Goal: Feedback & Contribution: Contribute content

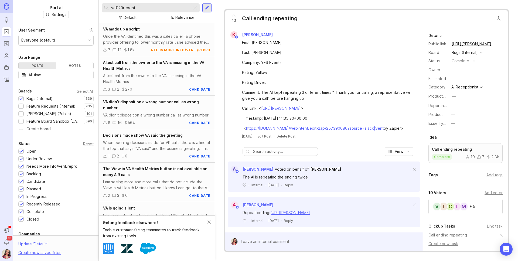
click at [193, 8] on div at bounding box center [195, 7] width 6 height 7
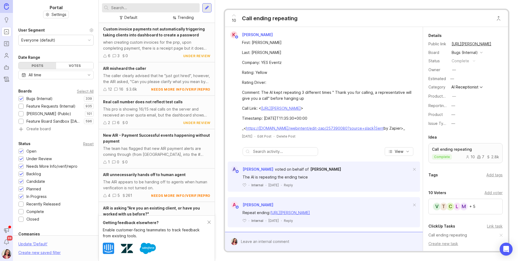
click at [176, 8] on input "text" at bounding box center [154, 8] width 86 height 6
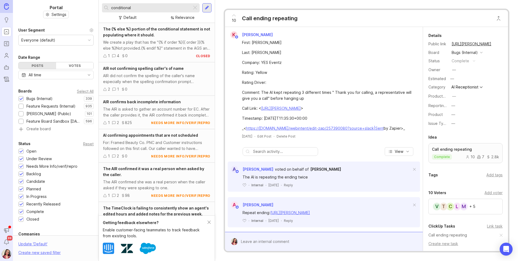
type input "conditional"
click at [59, 109] on div "Bugs (Internal) 339 1 Feature Requests (Internal) 935 1 [PERSON_NAME] (Public) …" at bounding box center [55, 114] width 75 height 36
click at [59, 107] on div "Feature Requests (Internal)" at bounding box center [50, 106] width 49 height 6
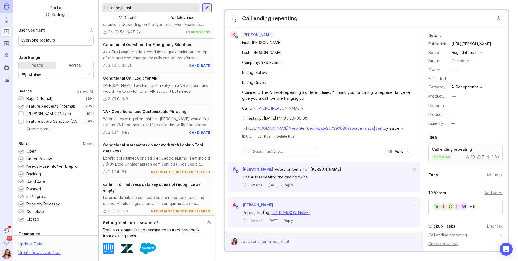
scroll to position [30, 0]
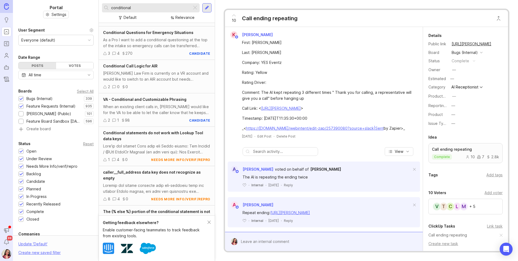
click at [176, 73] on div "[PERSON_NAME] Law Firm is currently on a VR account and would like to switch to…" at bounding box center [156, 76] width 107 height 12
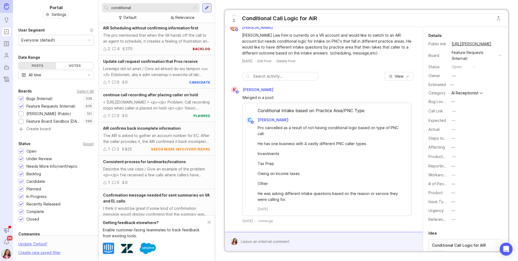
scroll to position [495, 0]
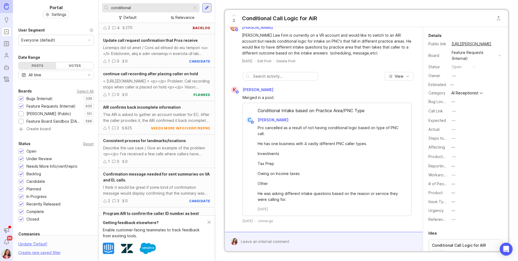
click at [194, 7] on div at bounding box center [195, 7] width 6 height 7
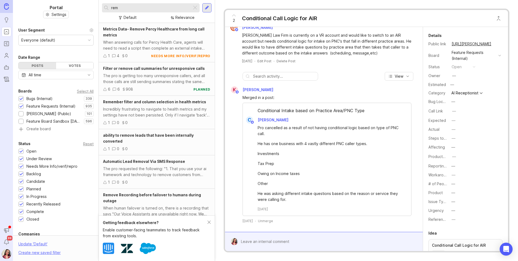
type input "rem"
click at [5, 8] on img at bounding box center [6, 6] width 5 height 6
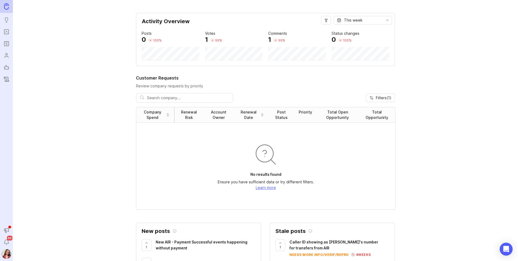
click at [4, 50] on ul "Ideas Portal Roadmaps Users Autopilot Changelog" at bounding box center [6, 42] width 13 height 84
click at [8, 44] on icon "Roadmaps" at bounding box center [7, 43] width 6 height 6
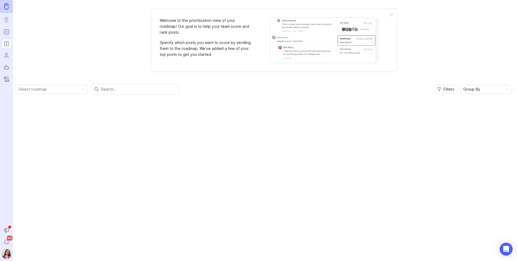
click at [6, 34] on icon "Portal" at bounding box center [7, 32] width 6 height 6
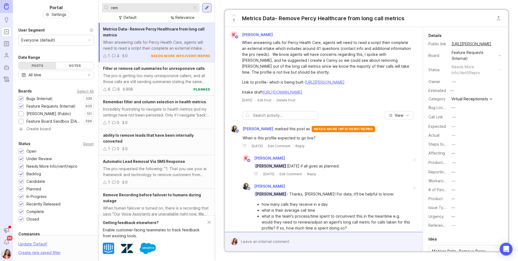
click at [196, 7] on div at bounding box center [195, 7] width 6 height 7
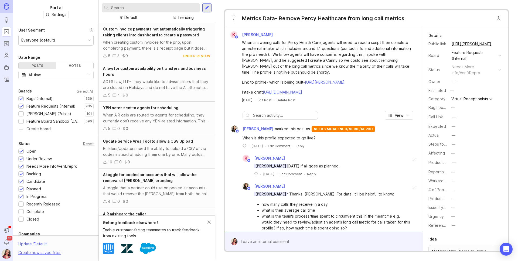
drag, startPoint x: 184, startPoint y: 8, endPoint x: 193, endPoint y: 9, distance: 8.1
click at [185, 8] on input "text" at bounding box center [154, 8] width 86 height 6
click at [5, 58] on icon "Users" at bounding box center [7, 55] width 6 height 6
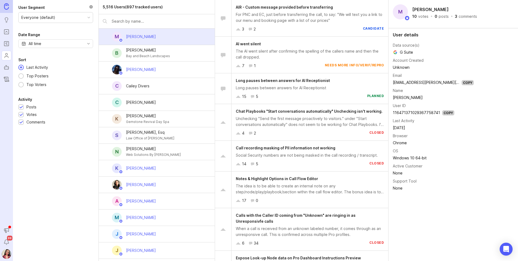
click at [137, 22] on input "text" at bounding box center [161, 21] width 99 height 6
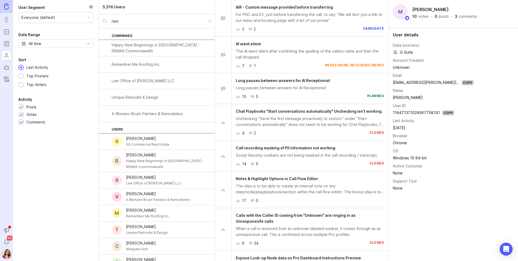
click at [165, 146] on div "G2 Commercial Real Estate" at bounding box center [147, 145] width 43 height 6
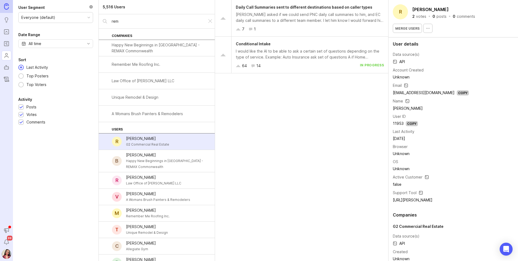
click at [130, 20] on input "rem" at bounding box center [157, 21] width 91 height 6
drag, startPoint x: 114, startPoint y: 21, endPoint x: 110, endPoint y: 21, distance: 4.1
click at [111, 21] on div "rem" at bounding box center [153, 21] width 108 height 14
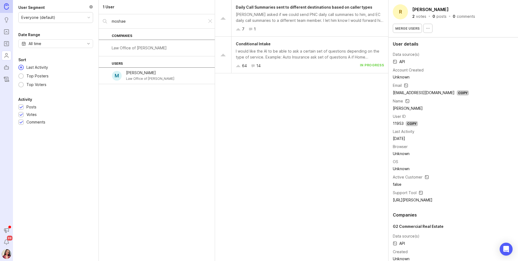
type input "moshae"
click at [147, 75] on div "[PERSON_NAME]" at bounding box center [150, 73] width 48 height 6
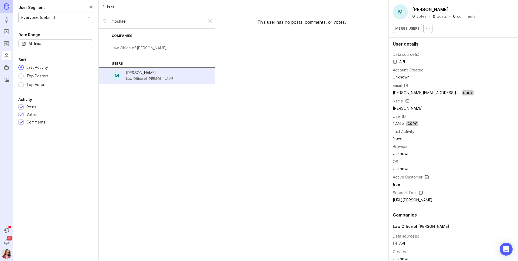
click at [153, 51] on div "Law Office of [PERSON_NAME]" at bounding box center [139, 48] width 55 height 6
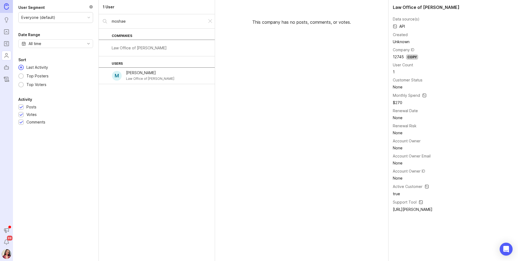
click at [131, 19] on input "moshae" at bounding box center [157, 21] width 91 height 6
drag, startPoint x: 113, startPoint y: 22, endPoint x: 109, endPoint y: 21, distance: 4.3
click at [109, 21] on div "moshae" at bounding box center [153, 21] width 108 height 14
type input "[PERSON_NAME]"
click at [148, 72] on div "[PERSON_NAME]" at bounding box center [145, 73] width 38 height 6
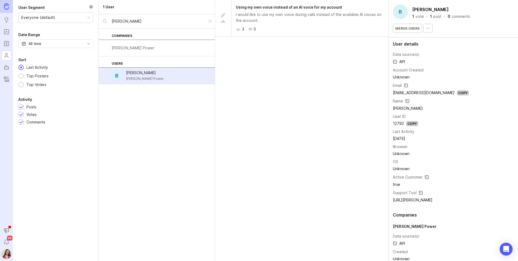
click at [136, 48] on div "[PERSON_NAME] Power" at bounding box center [133, 48] width 43 height 6
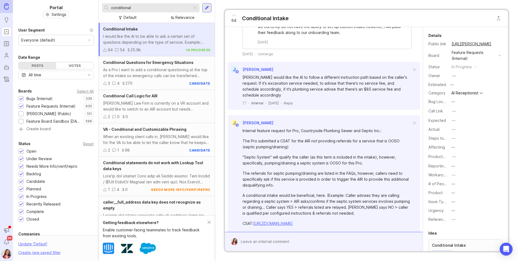
scroll to position [3224, 0]
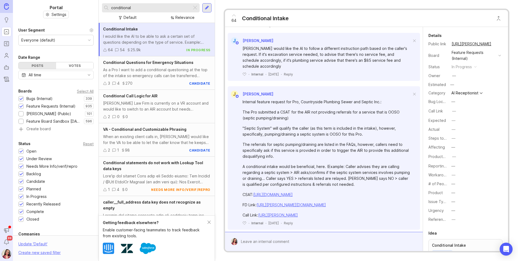
click at [255, 239] on div at bounding box center [328, 242] width 180 height 10
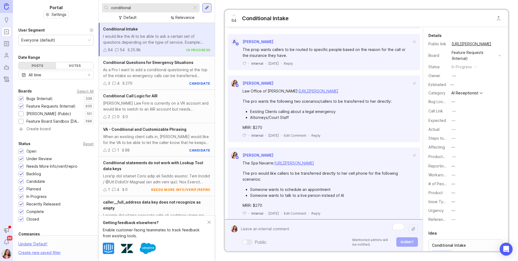
scroll to position [1062, 0]
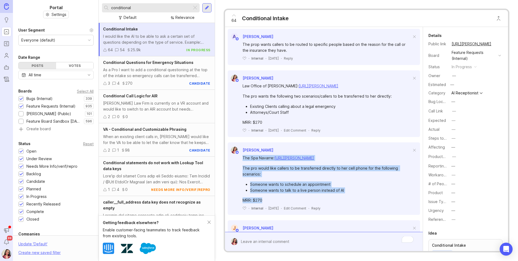
drag, startPoint x: 257, startPoint y: 182, endPoint x: 243, endPoint y: 149, distance: 36.6
click at [243, 155] on div "The Spa Navarre: https://app.smith.ai/support/vr/12630/ The pro would like call…" at bounding box center [326, 179] width 169 height 48
copy div "The Spa Navarre: https://app.smith.ai/support/vr/12630/ The pro would like call…"
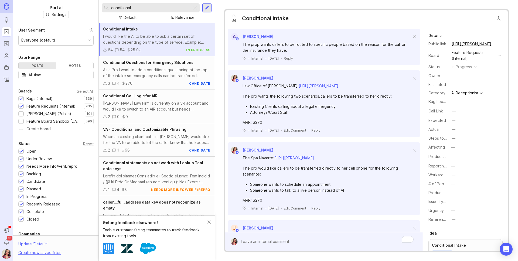
click at [263, 242] on div at bounding box center [328, 242] width 180 height 10
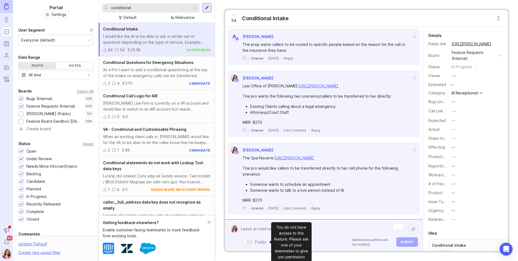
paste textarea "The Spa Navarre: https://app.smith.ai/support/vr/12630/ The pro would like call…"
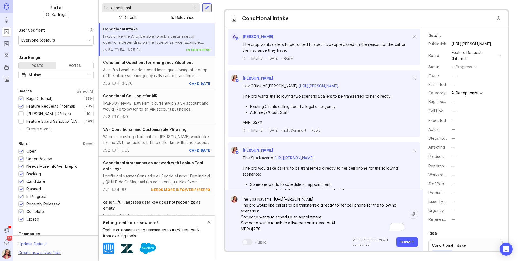
click at [351, 198] on textarea "The Spa Navarre: https://app.smith.ai/support/vr/12630/ The pro would like call…" at bounding box center [323, 214] width 171 height 40
click at [304, 213] on textarea "The Spa Navarre: https://app.smith.ai/support/vr/12630/ The pro would like call…" at bounding box center [323, 211] width 171 height 46
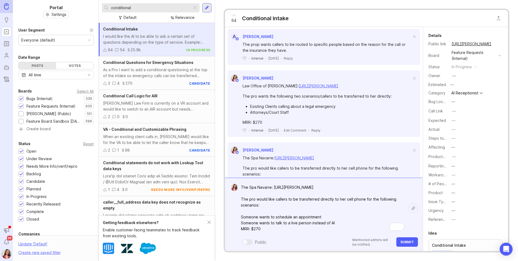
click at [345, 223] on textarea "The Spa Navarre: https://app.smith.ai/support/vr/12630/ The pro would like call…" at bounding box center [323, 208] width 171 height 52
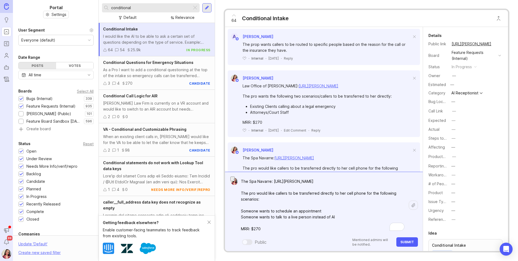
drag, startPoint x: 261, startPoint y: 183, endPoint x: 240, endPoint y: 183, distance: 20.8
click at [240, 183] on textarea "The Spa Navarre: https://app.smith.ai/support/vr/12630/ The pro would like call…" at bounding box center [323, 205] width 171 height 58
paste textarea "FCS Foundation Repair and Concrete Services"
drag, startPoint x: 406, startPoint y: 183, endPoint x: 333, endPoint y: 182, distance: 73.1
click at [333, 182] on textarea "FCS Foundation Repair and Concrete Services: https://app.smith.ai/support/vr/12…" at bounding box center [323, 205] width 171 height 58
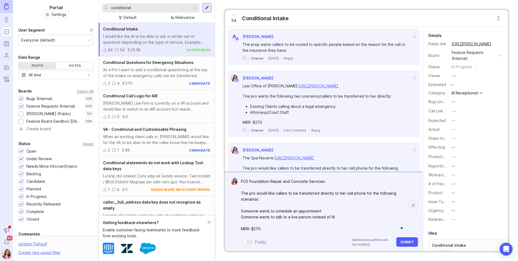
paste textarea "https://agent.smith.ai/pro/company/13657/"
click at [291, 197] on textarea "FCS Foundation Repair and Concrete Services: https://agent.smith.ai/pro/company…" at bounding box center [323, 205] width 171 height 58
drag, startPoint x: 308, startPoint y: 195, endPoint x: 312, endPoint y: 195, distance: 4.1
click at [308, 195] on textarea "FCS Foundation Repair and Concrete Services: https://agent.smith.ai/pro/company…" at bounding box center [323, 205] width 171 height 58
drag, startPoint x: 356, startPoint y: 193, endPoint x: 338, endPoint y: 194, distance: 17.5
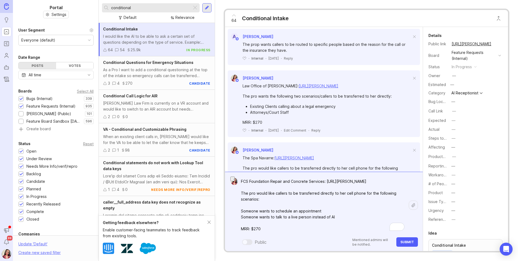
click at [338, 194] on textarea "FCS Foundation Repair and Concrete Services: https://agent.smith.ai/pro/company…" at bounding box center [323, 205] width 171 height 58
click at [382, 198] on textarea "FCS Foundation Repair and Concrete Services: https://agent.smith.ai/pro/company…" at bounding box center [323, 205] width 171 height 58
click at [235, 201] on form "FCS Foundation Repair and Concrete Services: https://agent.smith.ai/pro/company…" at bounding box center [324, 211] width 198 height 79
drag, startPoint x: 352, startPoint y: 217, endPoint x: 240, endPoint y: 212, distance: 111.8
click at [240, 212] on textarea "FCS Foundation Repair and Concrete Services: https://agent.smith.ai/pro/company…" at bounding box center [323, 205] width 171 height 58
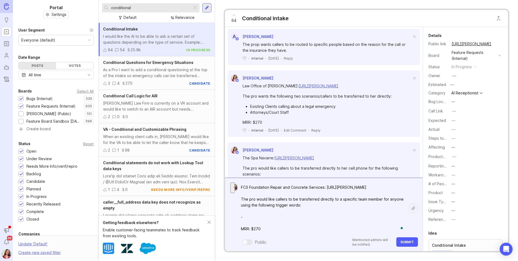
paste textarea "payments/payments/invoice/invoicing/billing/accounting"
click at [255, 229] on textarea "FCS Foundation Repair and Concrete Services: https://agent.smith.ai/pro/company…" at bounding box center [323, 208] width 171 height 52
type textarea "FCS Foundation Repair and Concrete Services: https://agent.smith.ai/pro/company…"
drag, startPoint x: 408, startPoint y: 243, endPoint x: 411, endPoint y: 250, distance: 7.8
click at [408, 243] on span "Submit" at bounding box center [406, 242] width 13 height 4
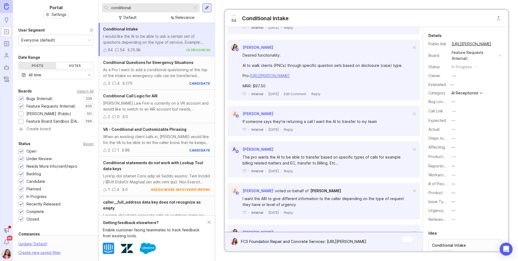
scroll to position [0, 0]
